Goal: Information Seeking & Learning: Find specific fact

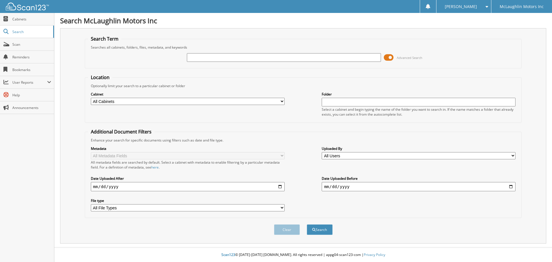
click at [203, 60] on input "text" at bounding box center [284, 57] width 194 height 9
type input "012637"
click at [307, 224] on button "Search" at bounding box center [320, 229] width 26 height 11
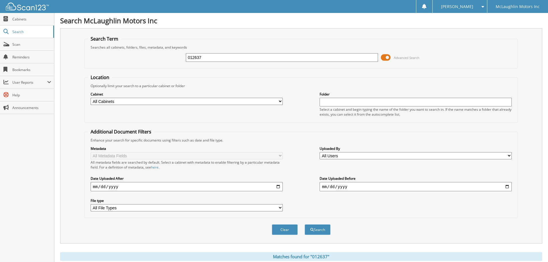
drag, startPoint x: 219, startPoint y: 59, endPoint x: 170, endPoint y: 60, distance: 48.9
click at [170, 60] on div "012637 Advanced Search" at bounding box center [301, 58] width 427 height 16
type input "armour"
click at [304, 224] on button "Search" at bounding box center [317, 229] width 26 height 11
